Goal: Task Accomplishment & Management: Complete application form

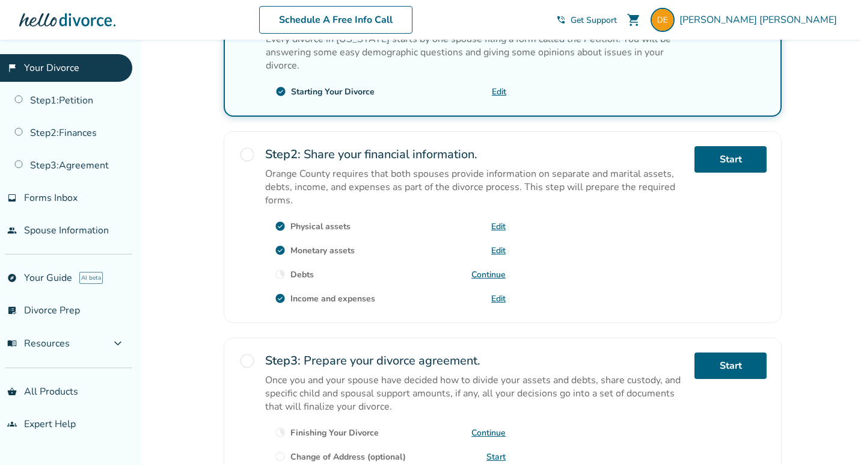
scroll to position [289, 0]
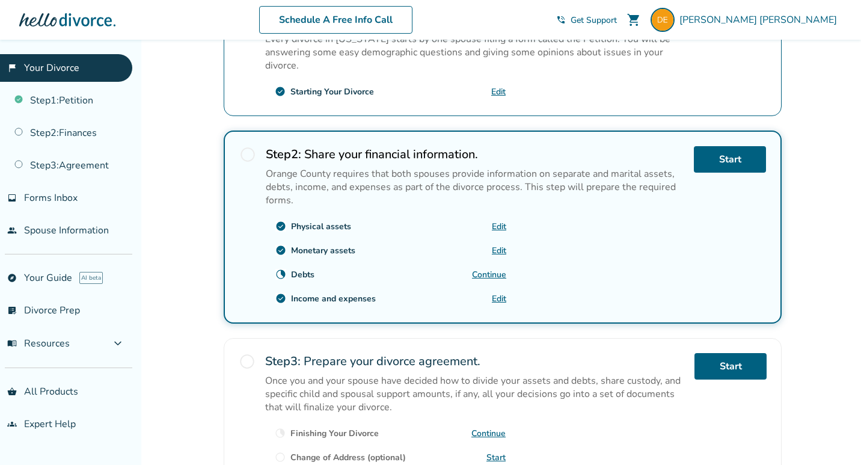
click at [487, 271] on link "Continue" at bounding box center [489, 274] width 34 height 11
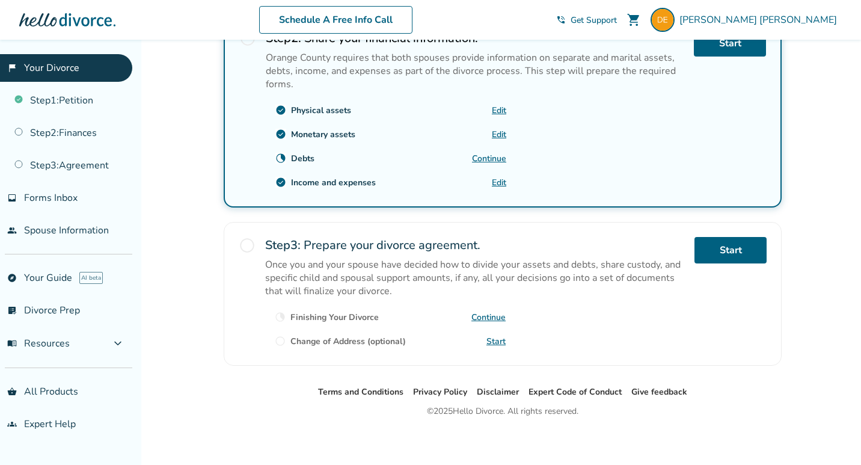
scroll to position [354, 0]
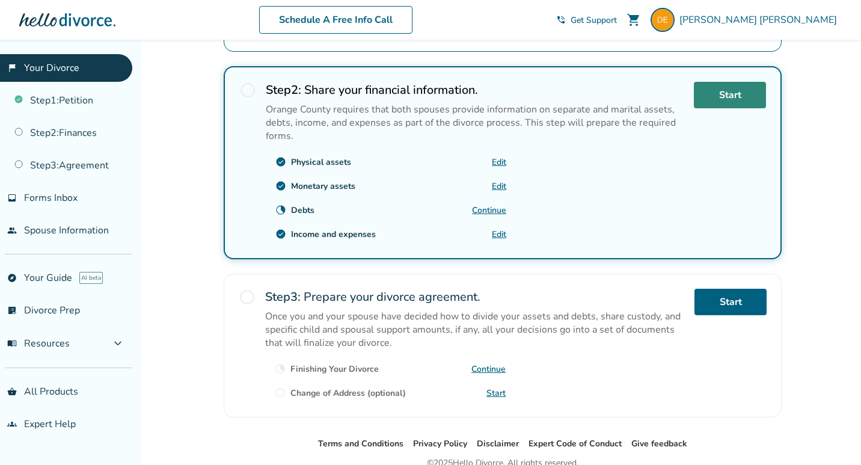
click at [720, 96] on link "Start" at bounding box center [730, 95] width 72 height 26
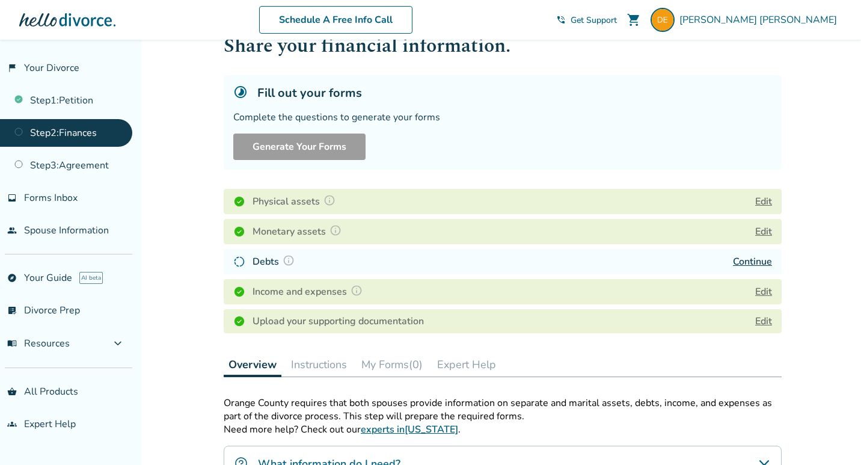
scroll to position [54, 0]
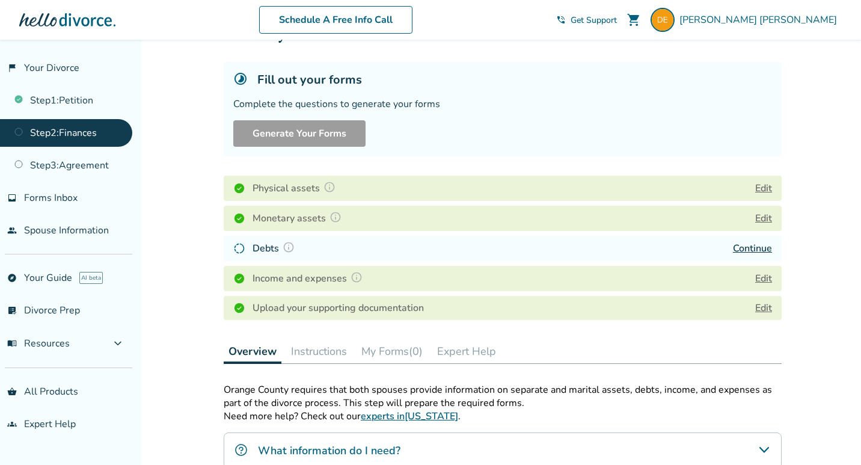
click at [742, 242] on link "Continue" at bounding box center [752, 248] width 39 height 13
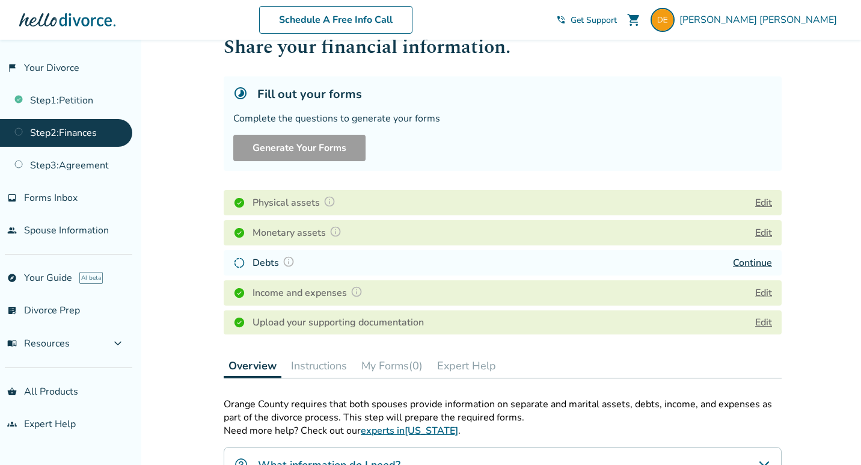
scroll to position [41, 0]
click at [290, 265] on img at bounding box center [289, 260] width 12 height 12
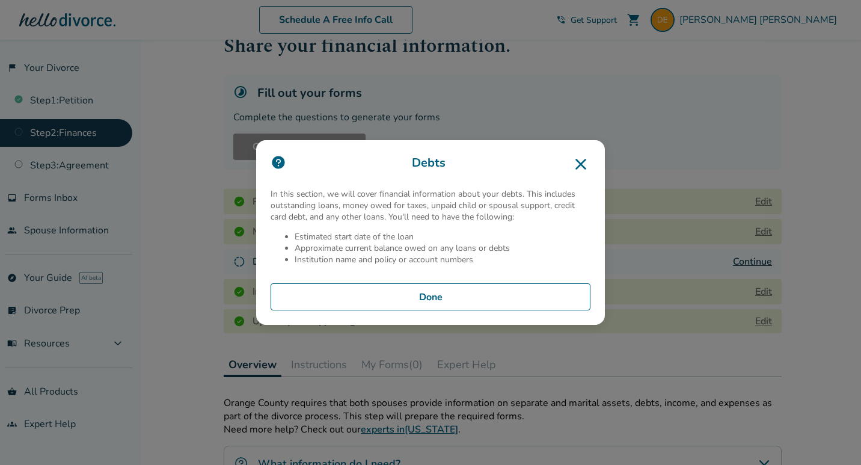
click at [352, 299] on button "Done" at bounding box center [431, 297] width 320 height 28
